Goal: Entertainment & Leisure: Consume media (video, audio)

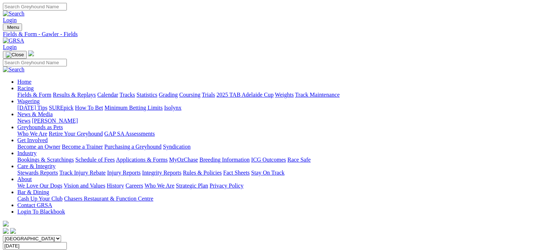
scroll to position [72, 0]
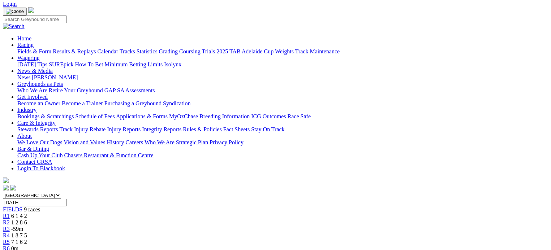
scroll to position [108, 0]
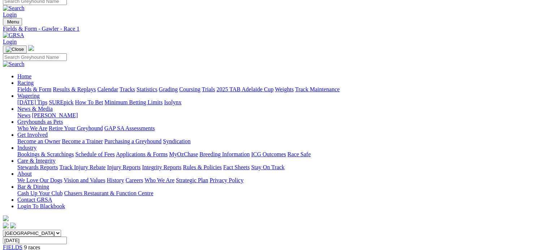
scroll to position [0, 0]
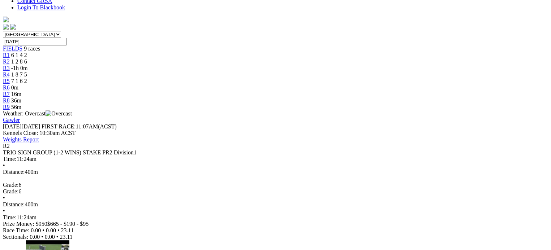
scroll to position [217, 0]
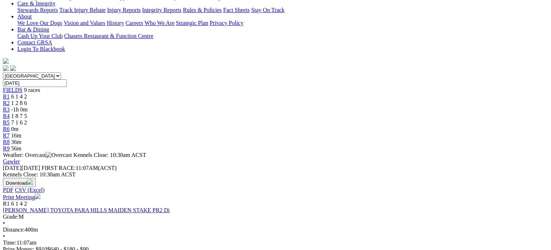
scroll to position [289, 0]
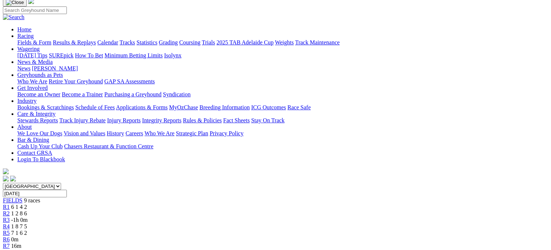
scroll to position [108, 0]
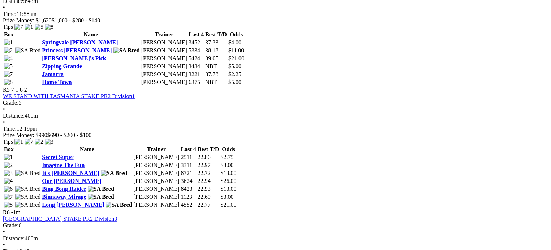
scroll to position [723, 0]
